Goal: Task Accomplishment & Management: Manage account settings

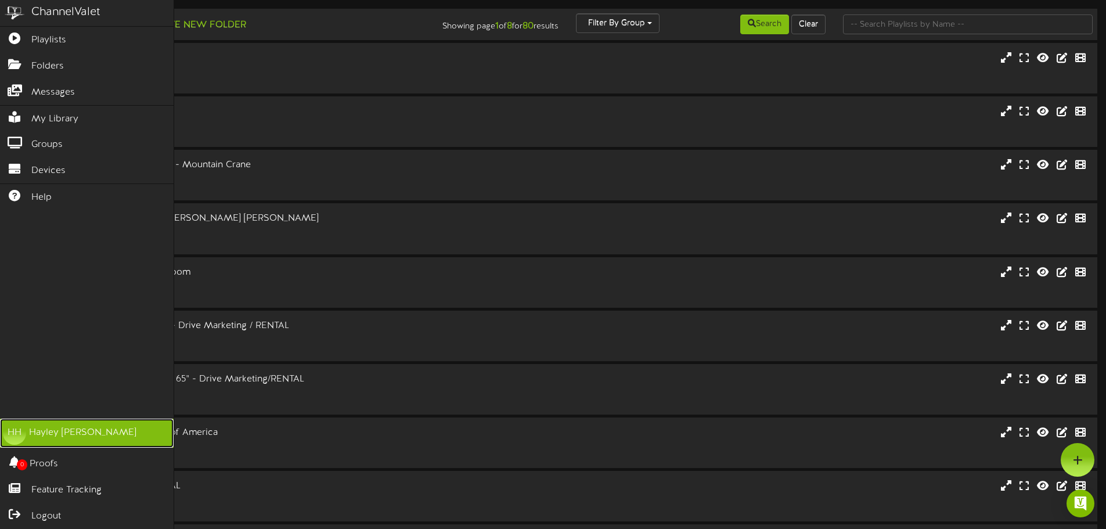
click at [34, 426] on link "HH [PERSON_NAME]" at bounding box center [87, 433] width 174 height 29
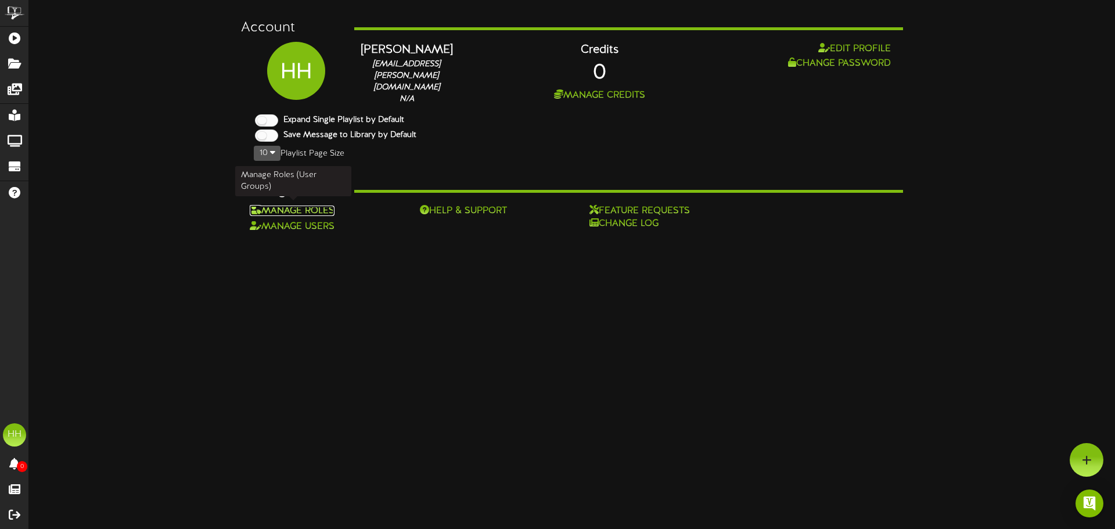
click at [314, 210] on link "Manage Roles" at bounding box center [292, 211] width 85 height 10
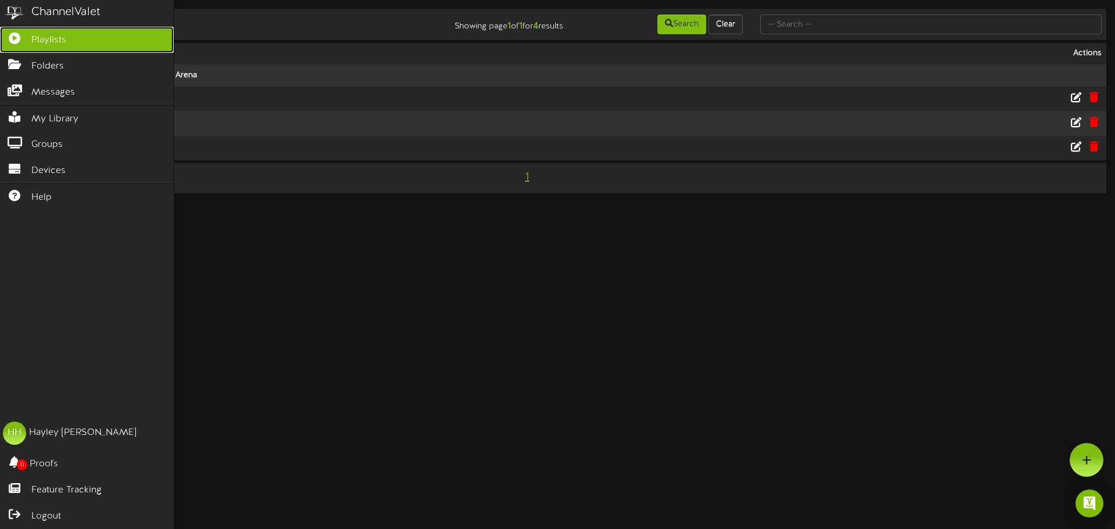
click at [35, 45] on span "Playlists" at bounding box center [48, 40] width 35 height 13
